Goal: Find specific page/section: Find specific page/section

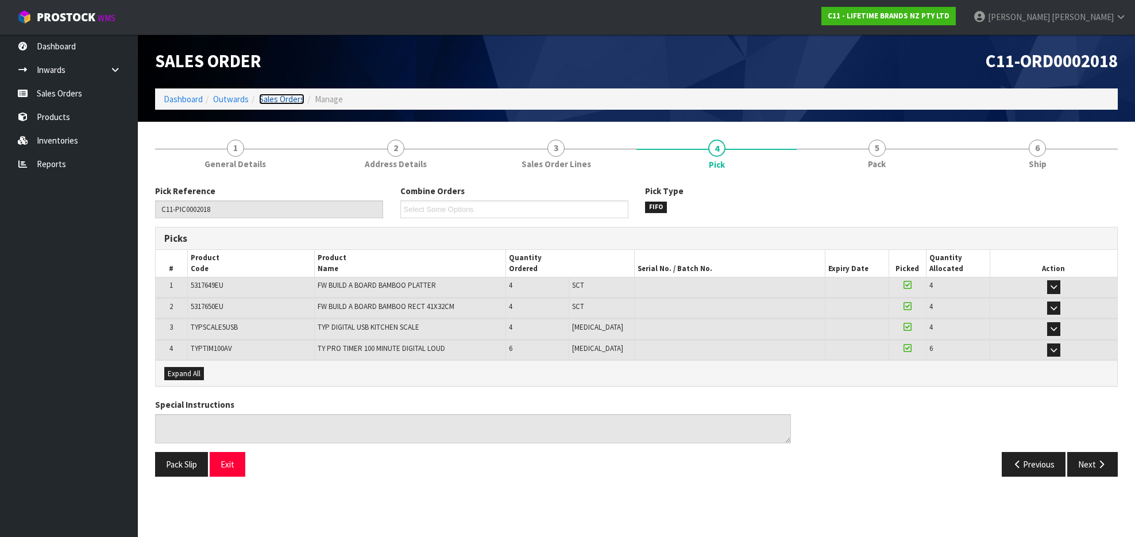
click at [283, 100] on link "Sales Orders" at bounding box center [281, 99] width 45 height 11
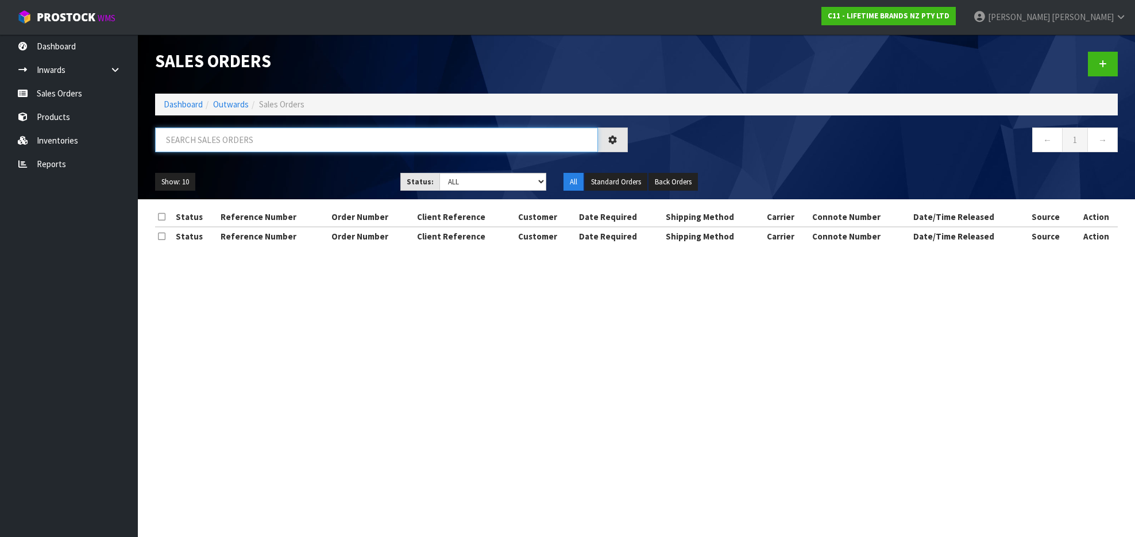
click at [323, 137] on input "text" at bounding box center [376, 140] width 443 height 25
click at [323, 138] on input "text" at bounding box center [376, 140] width 443 height 25
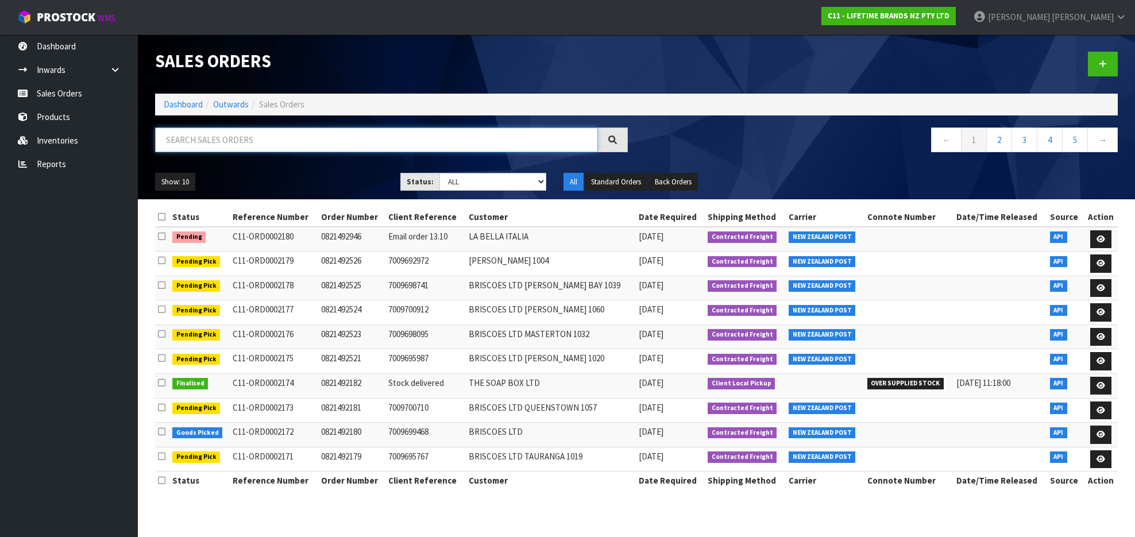
click at [339, 145] on input "text" at bounding box center [376, 140] width 443 height 25
click at [316, 140] on input "text" at bounding box center [376, 140] width 443 height 25
click at [311, 122] on div "Sales Orders Dashboard Outwards Sales Orders ← 1 2 3 4 5 → Show: 10 5 10 25 50 …" at bounding box center [636, 116] width 980 height 165
click at [313, 141] on input "text" at bounding box center [376, 140] width 443 height 25
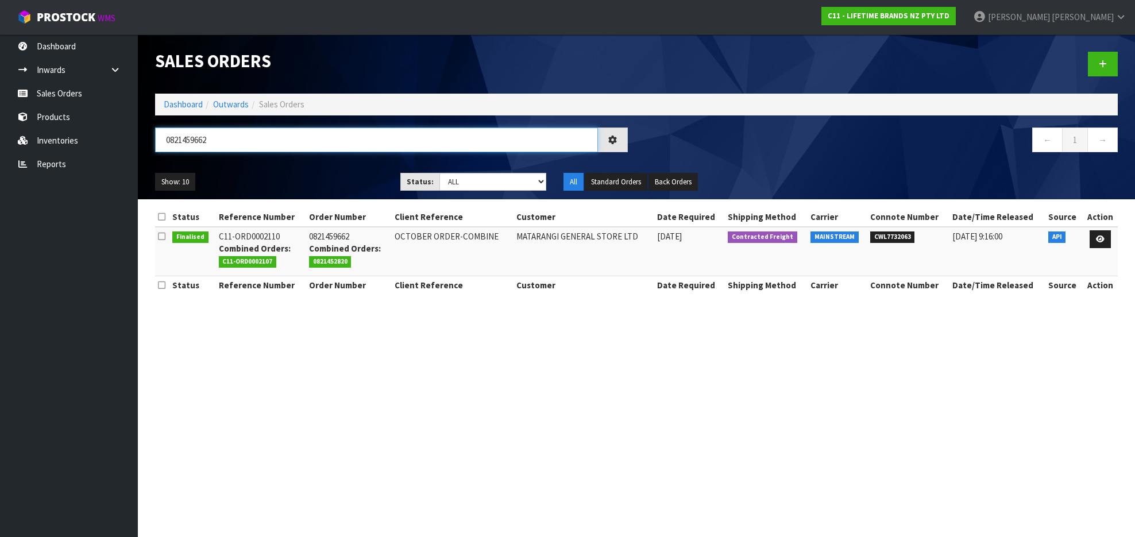
drag, startPoint x: 259, startPoint y: 145, endPoint x: 156, endPoint y: 152, distance: 103.6
click at [156, 152] on input "0821459662" at bounding box center [376, 140] width 443 height 25
paste input "29339"
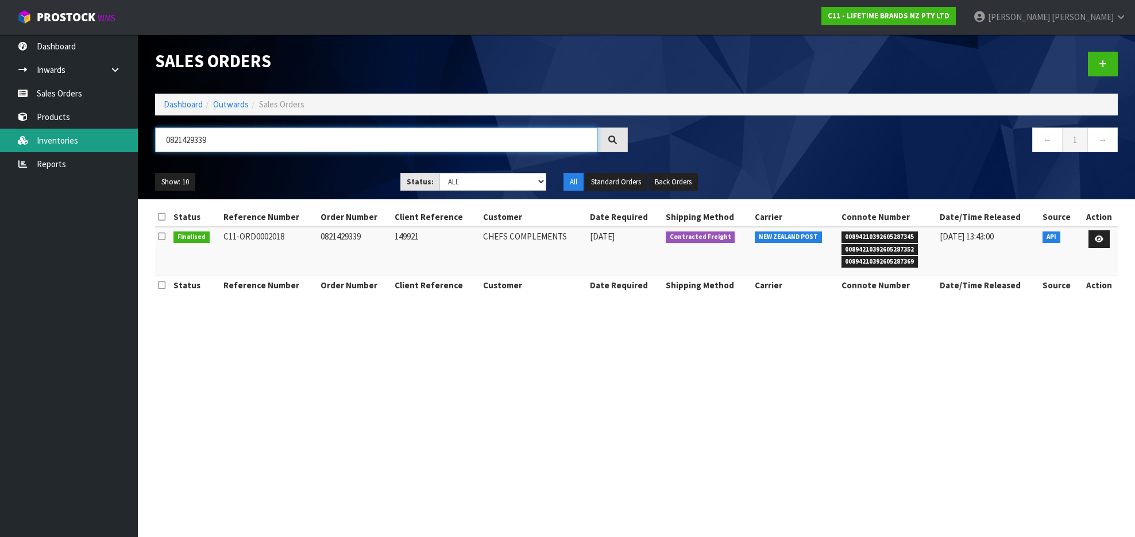
drag, startPoint x: 286, startPoint y: 148, endPoint x: 116, endPoint y: 146, distance: 169.5
click at [116, 146] on body "Toggle navigation ProStock WMS C11 - LIFETIME BRANDS NZ PTY LTD [PERSON_NAME] L…" at bounding box center [567, 268] width 1135 height 537
paste input "59662"
type input "0821459662"
